Goal: Find specific page/section: Find specific page/section

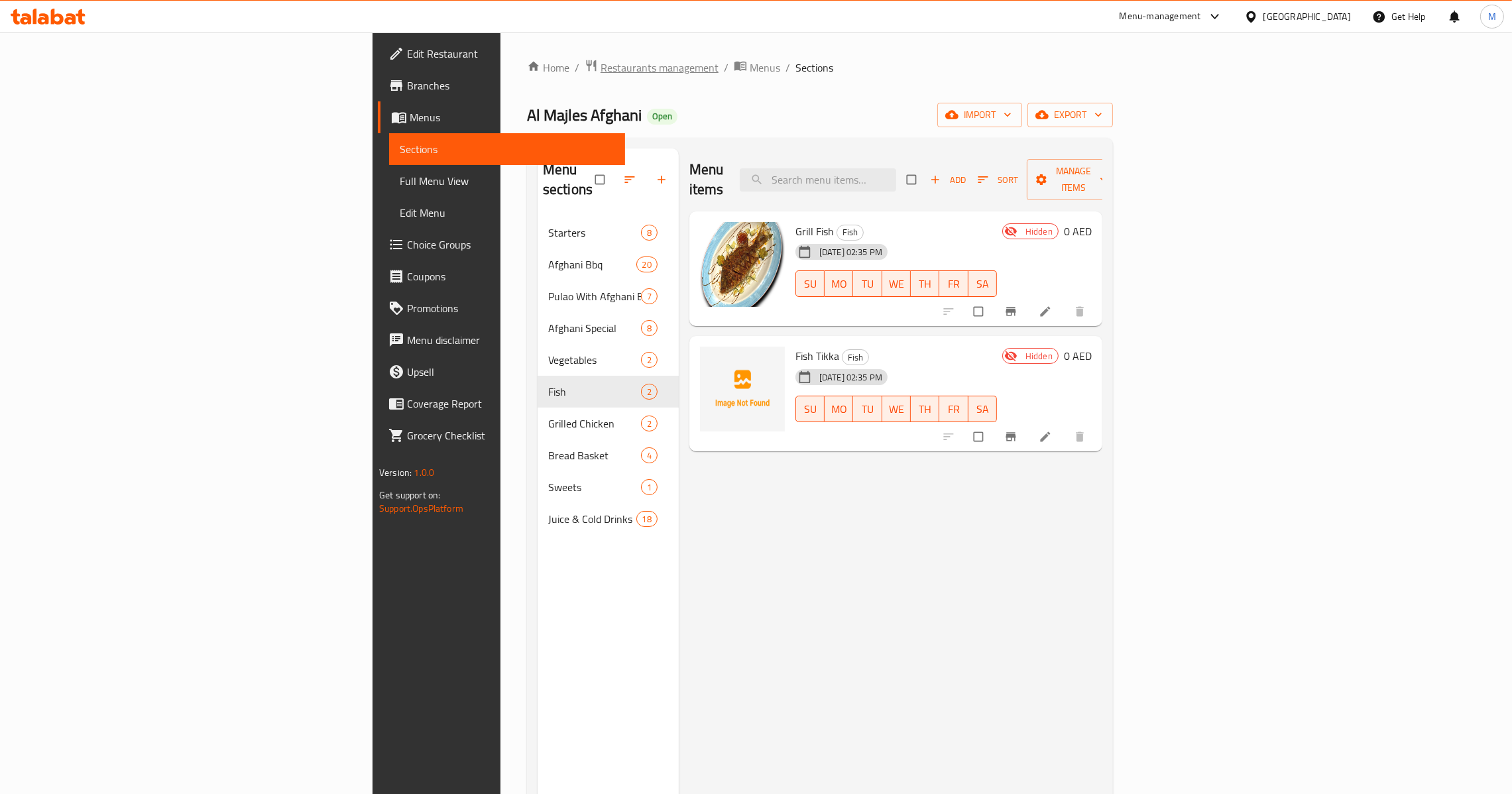
click at [601, 62] on span "Restaurants management" at bounding box center [660, 67] width 118 height 16
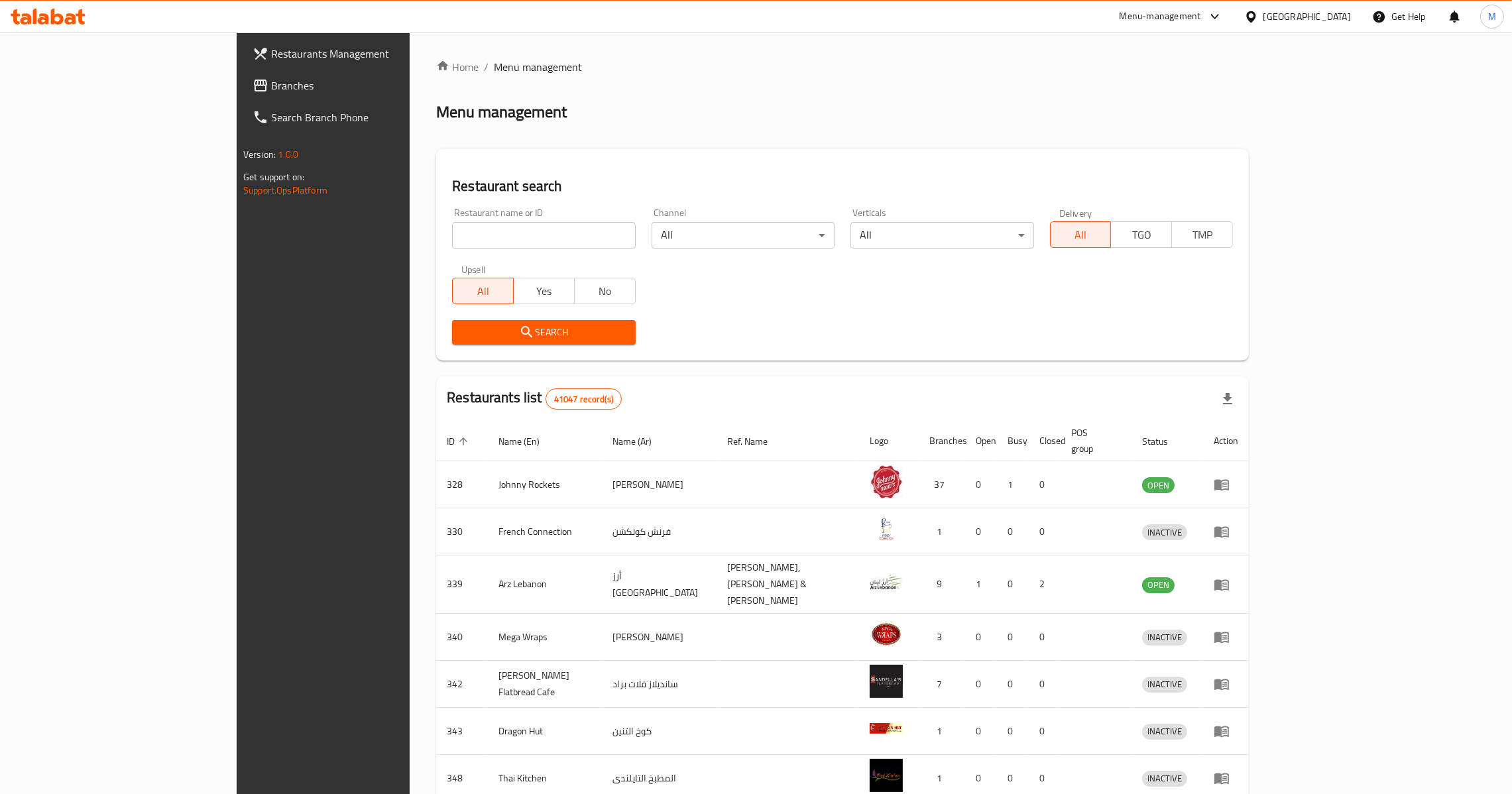
click at [1291, 14] on div "[GEOGRAPHIC_DATA]" at bounding box center [1307, 16] width 88 height 14
click at [1180, 133] on div "[GEOGRAPHIC_DATA]" at bounding box center [1207, 137] width 109 height 31
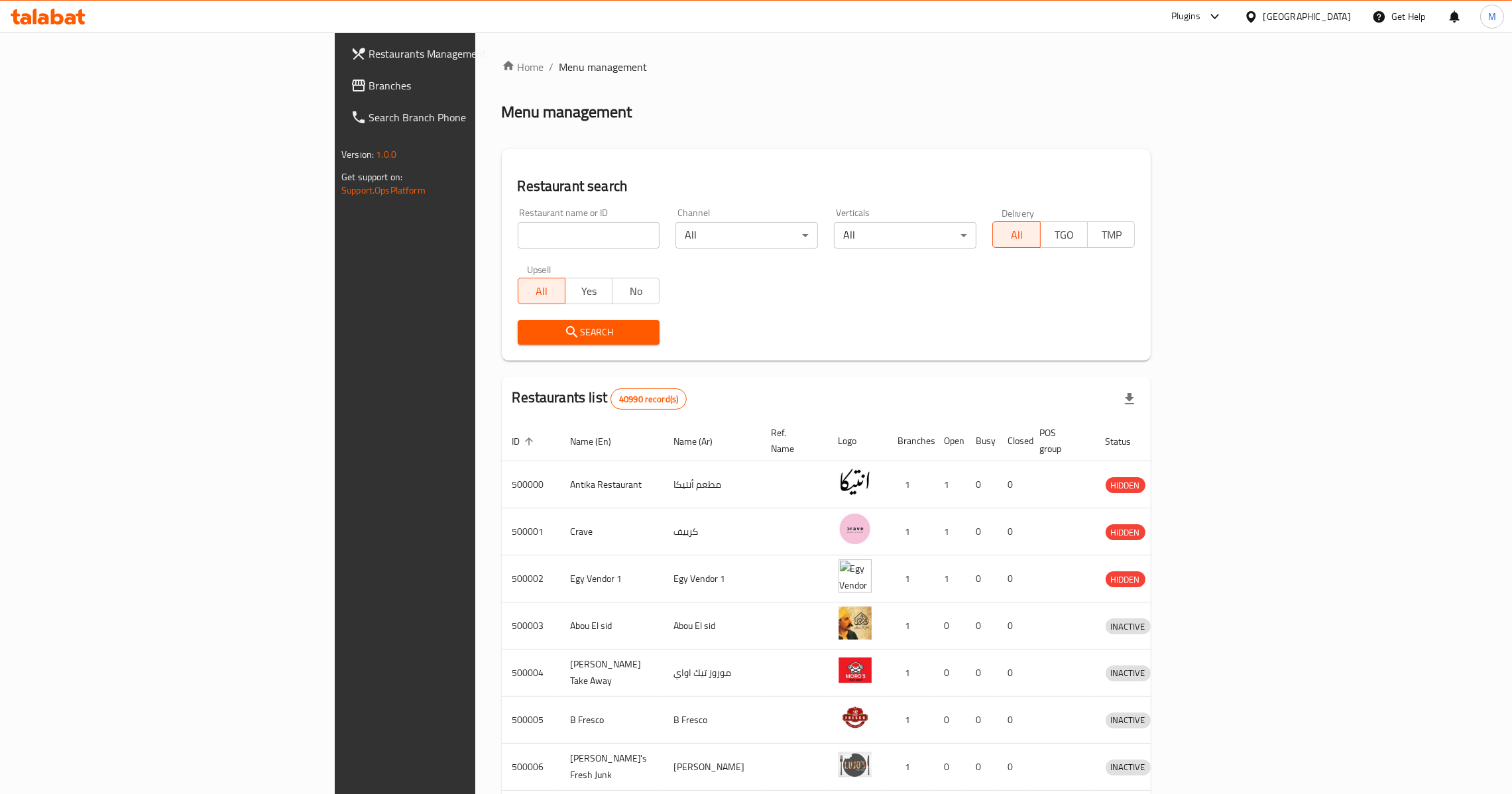
click at [518, 230] on input "search" at bounding box center [589, 235] width 143 height 26
paste input "10361"
type input "10361"
click at [340, 93] on link "Branches" at bounding box center [463, 85] width 247 height 31
